Goal: Navigation & Orientation: Find specific page/section

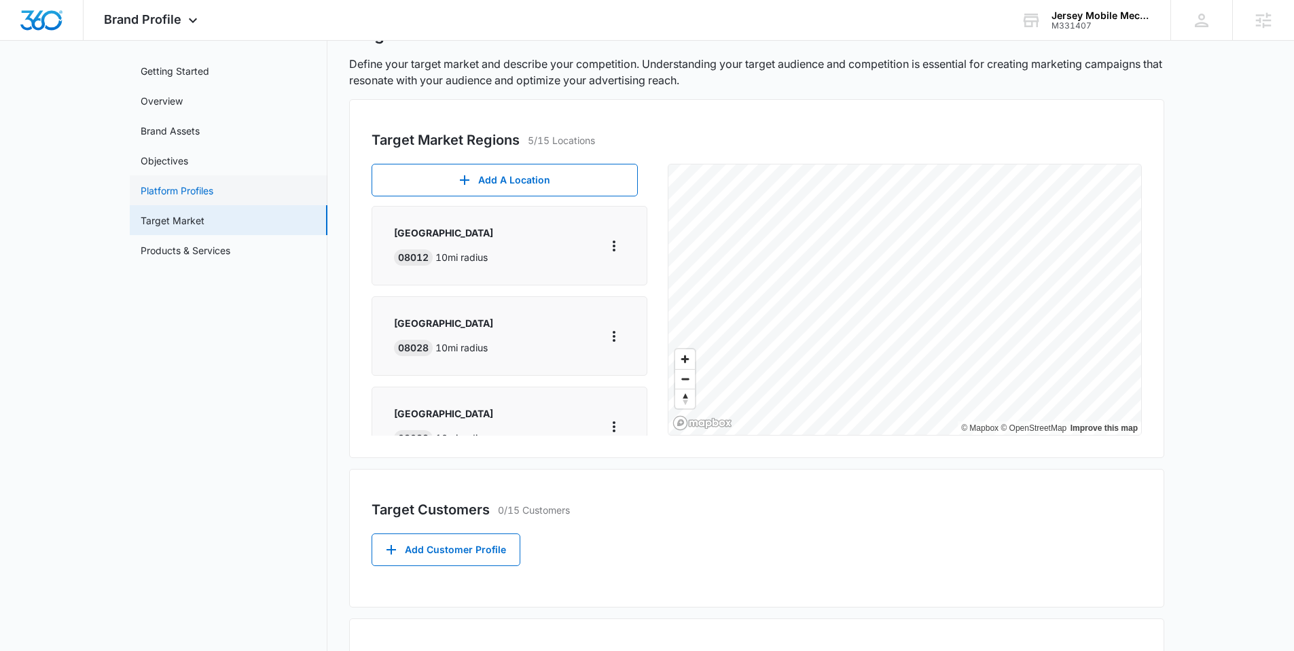
click at [154, 185] on link "Platform Profiles" at bounding box center [177, 190] width 73 height 14
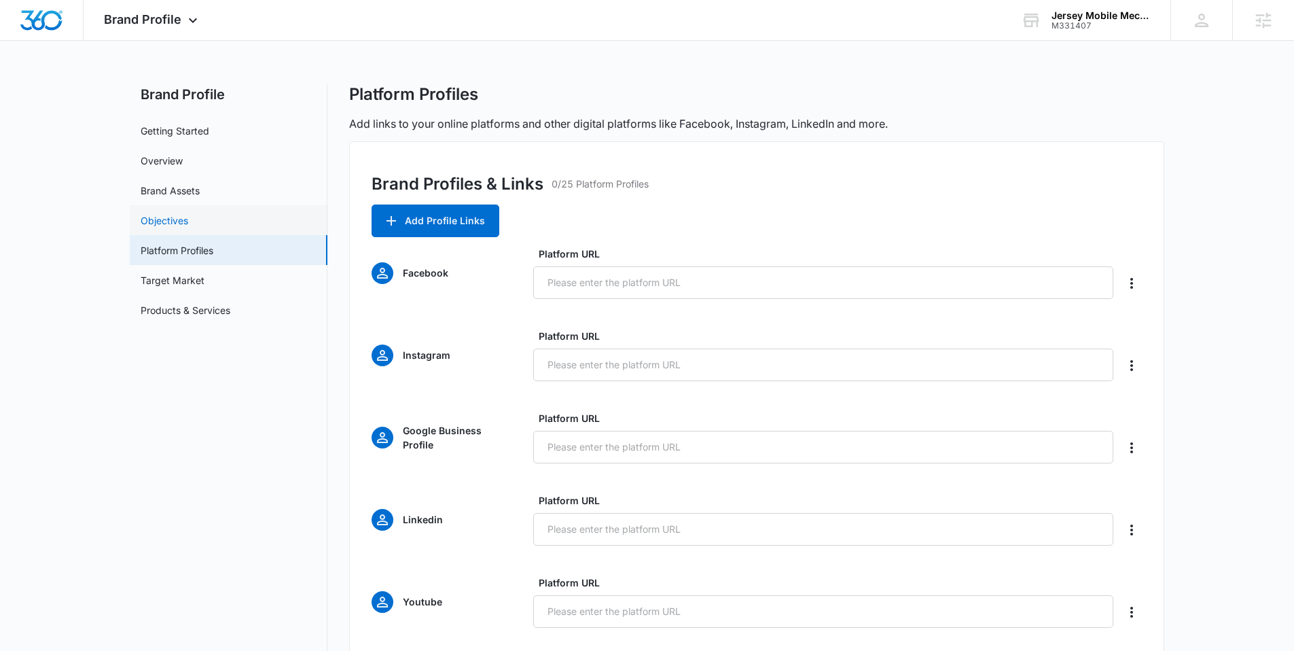
click at [171, 226] on link "Objectives" at bounding box center [165, 220] width 48 height 14
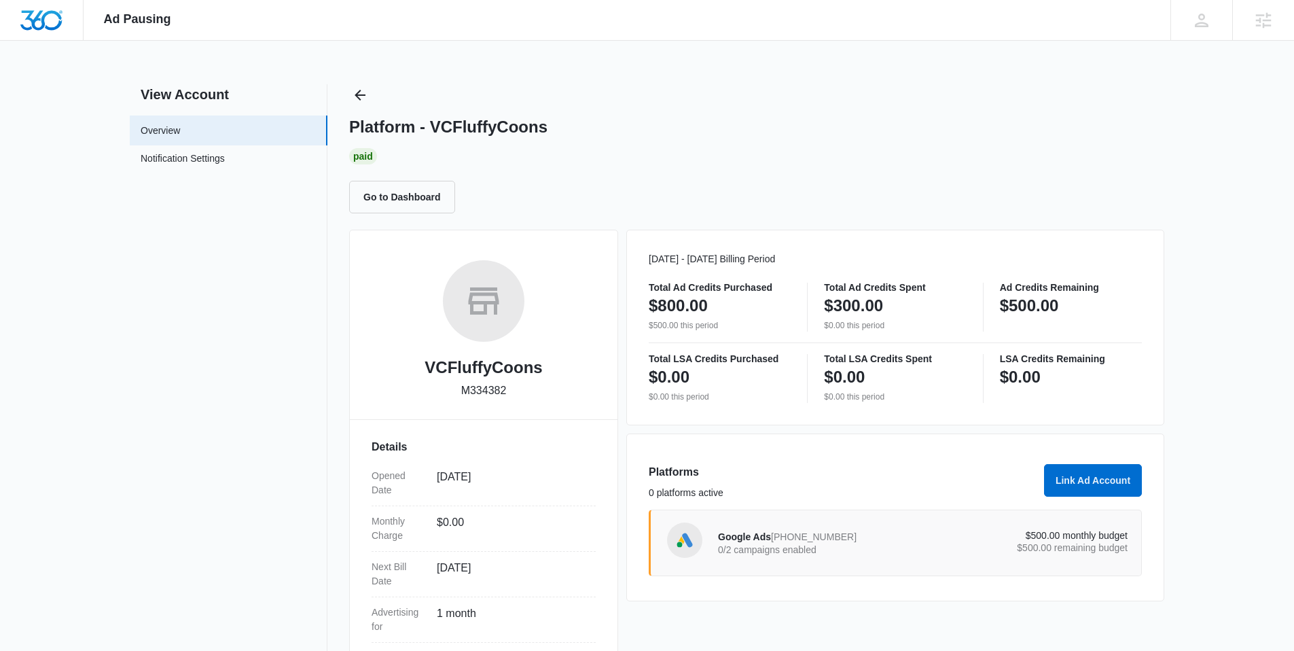
click at [823, 545] on p "0/2 campaigns enabled" at bounding box center [820, 550] width 205 height 10
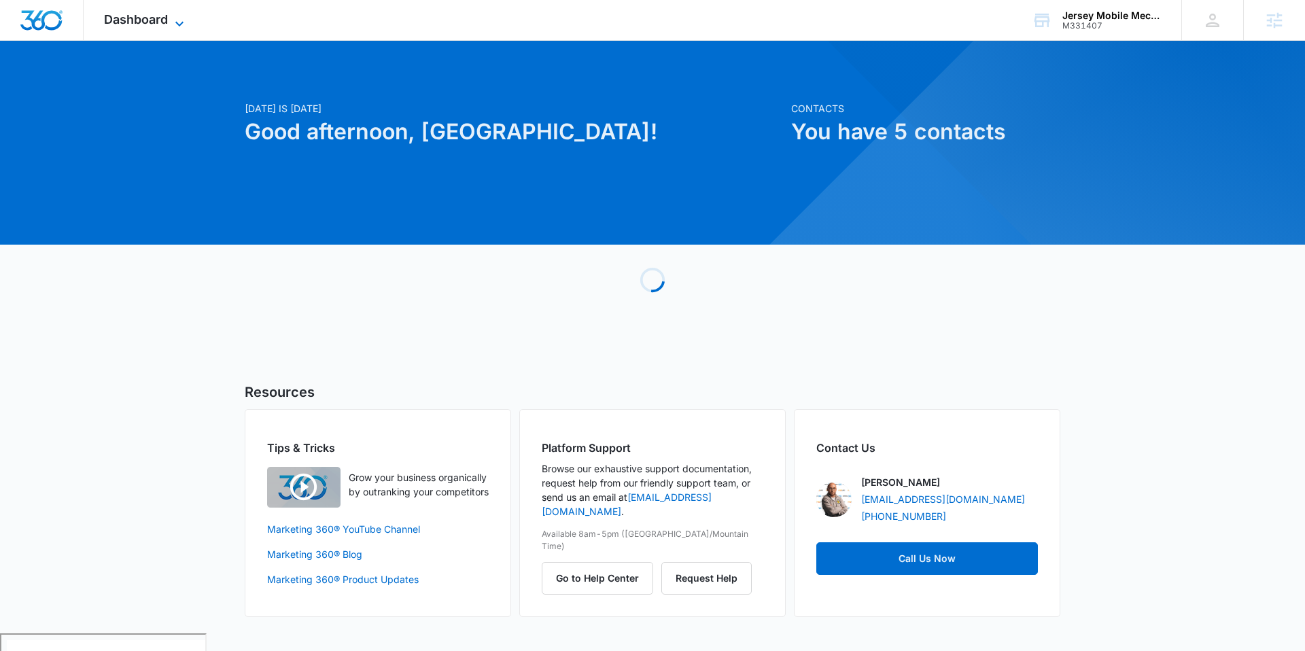
click at [172, 18] on icon at bounding box center [179, 24] width 16 height 16
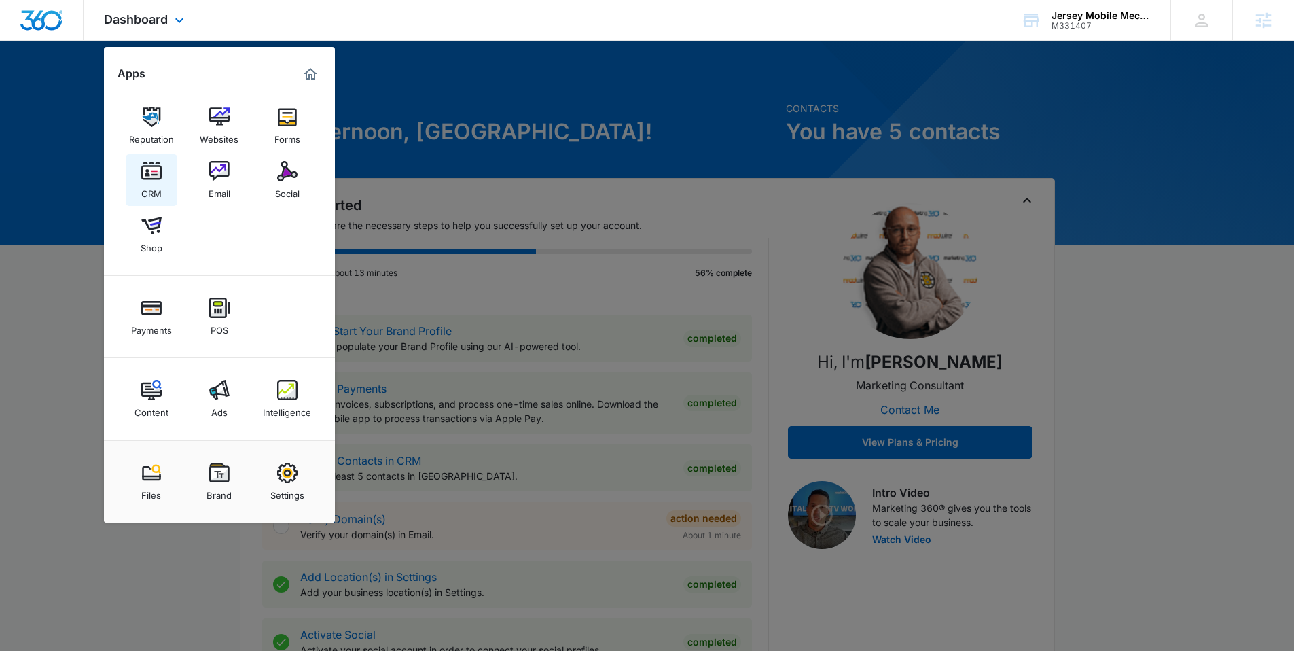
click at [156, 171] on img at bounding box center [151, 171] width 20 height 20
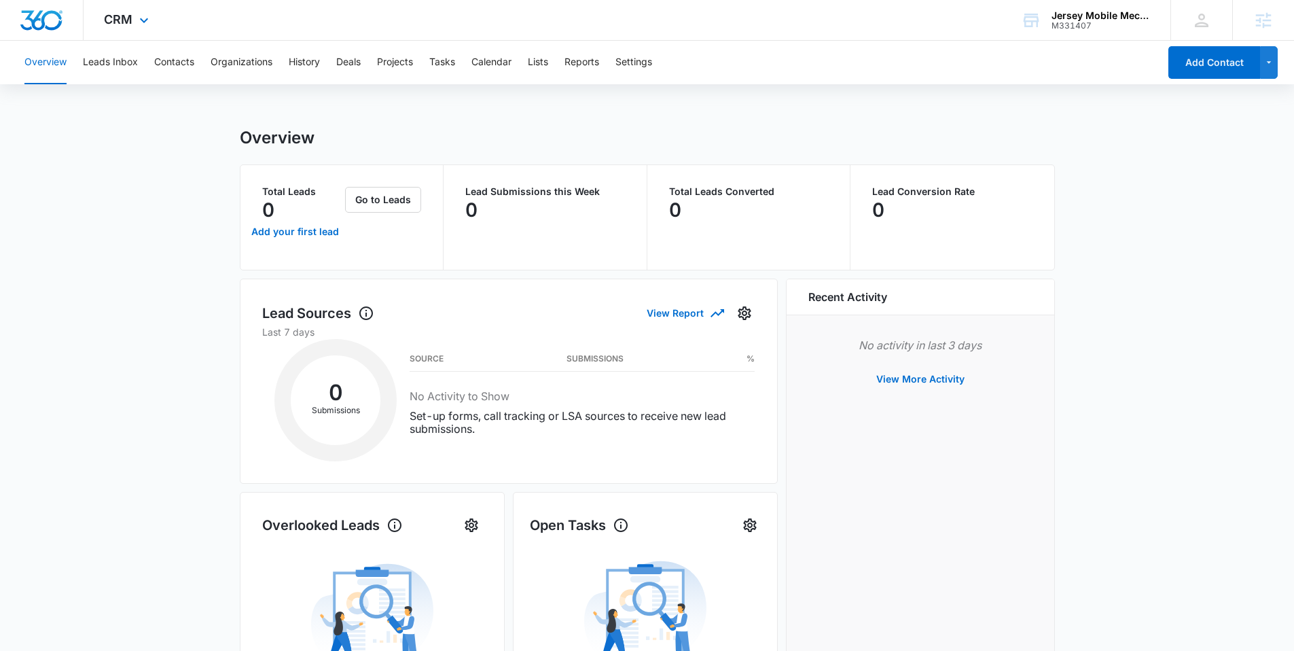
click at [150, 10] on div "CRM Apps Reputation Websites Forms CRM Email Social Shop Payments POS Content A…" at bounding box center [128, 20] width 89 height 40
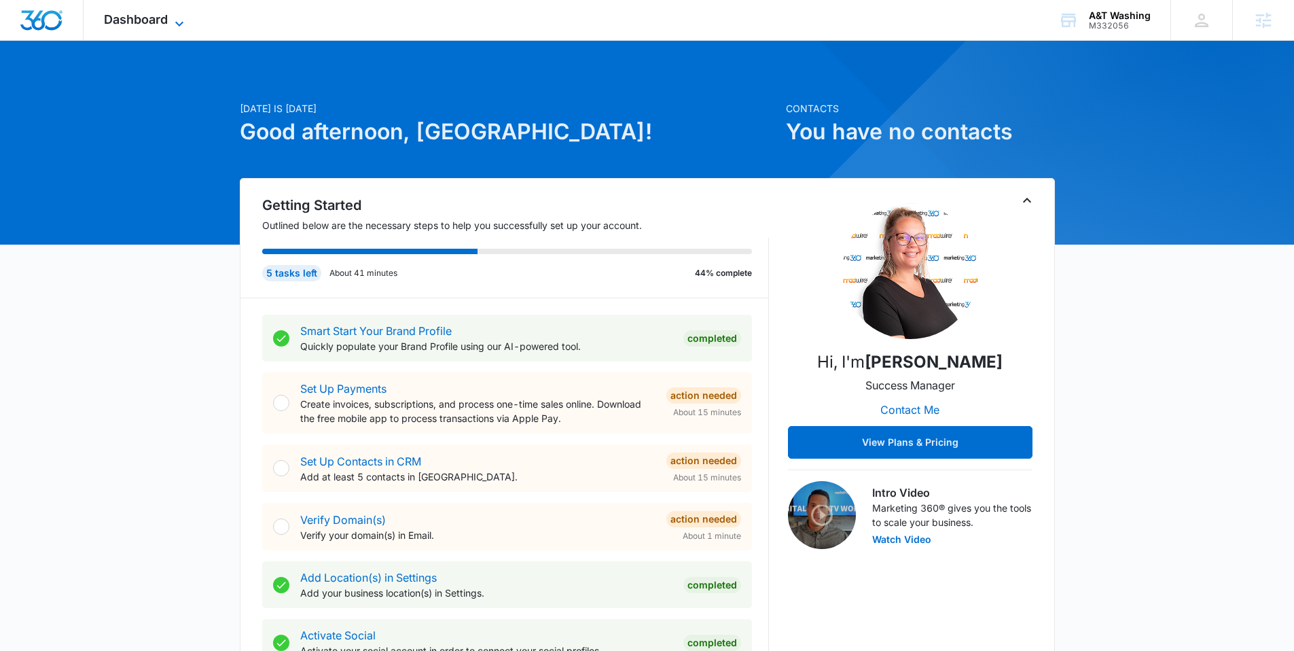
click at [160, 14] on span "Dashboard" at bounding box center [136, 19] width 64 height 14
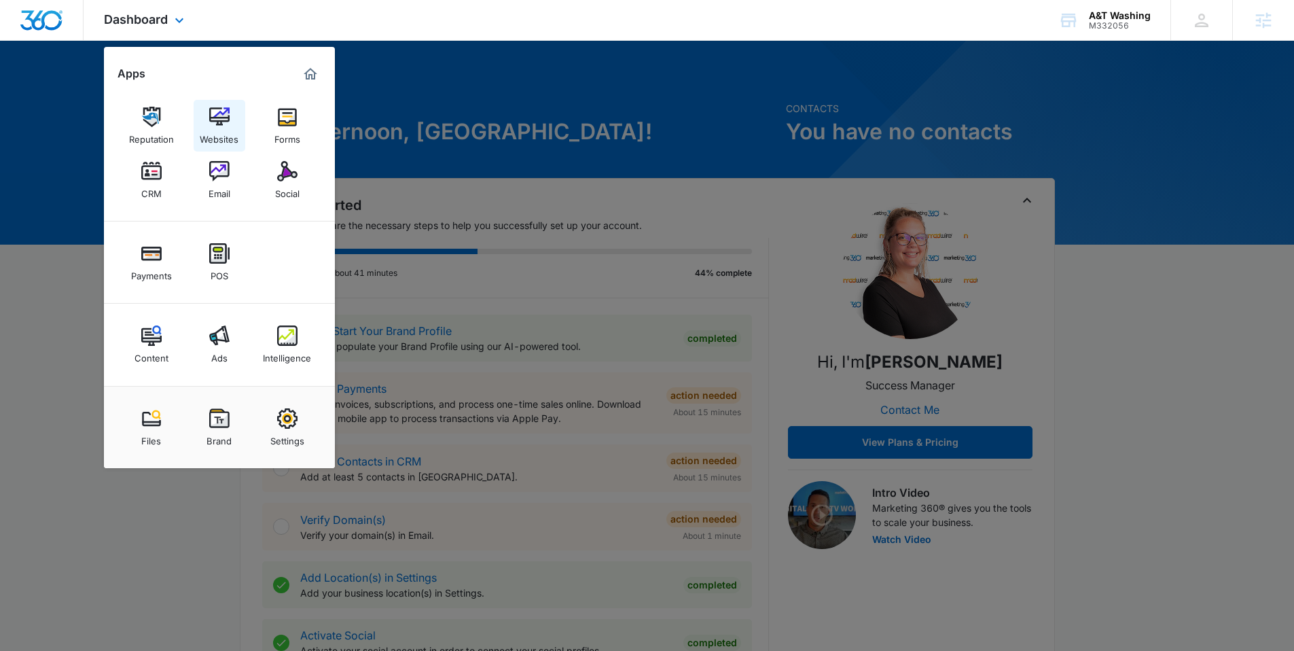
click at [221, 116] on img at bounding box center [219, 117] width 20 height 20
